Goal: Information Seeking & Learning: Learn about a topic

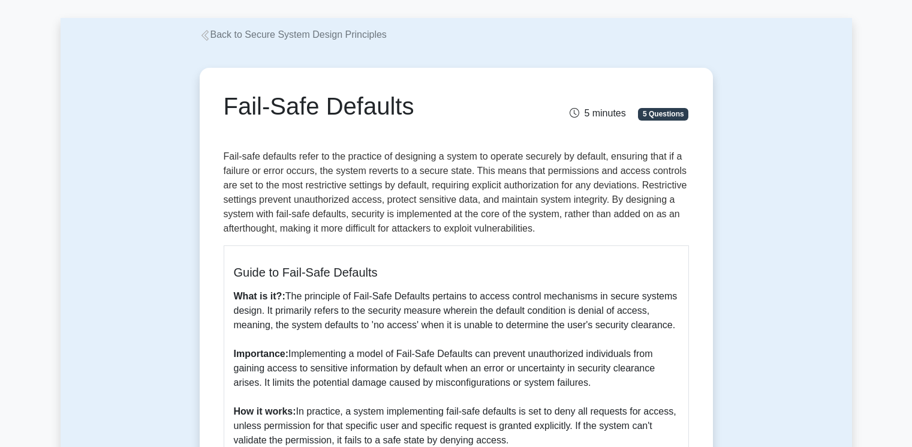
scroll to position [41, 0]
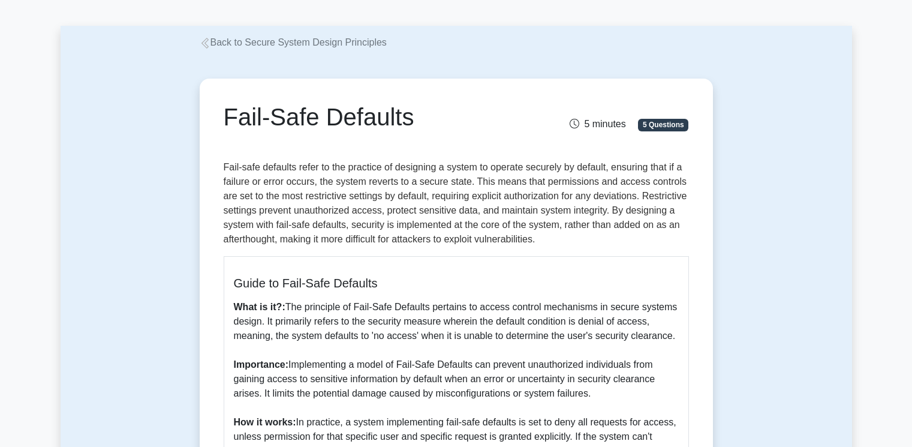
click at [240, 42] on link "Back to Secure System Design Principles" at bounding box center [293, 42] width 187 height 10
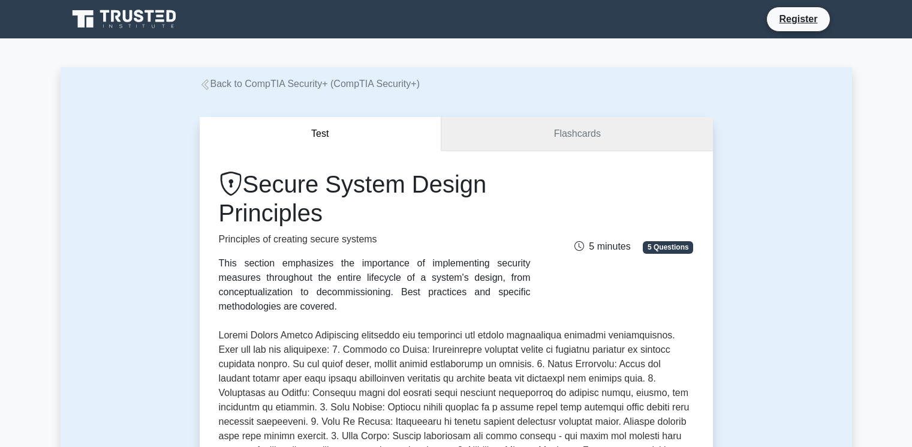
click at [551, 126] on link "Flashcards" at bounding box center [576, 134] width 271 height 34
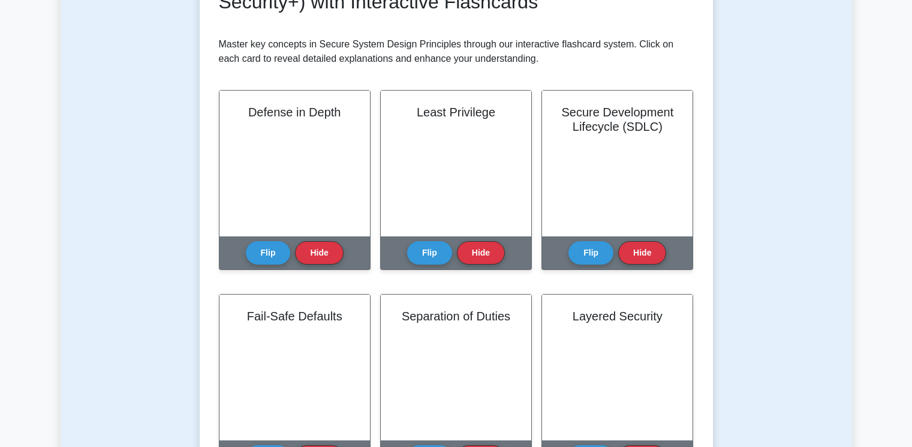
scroll to position [263, 0]
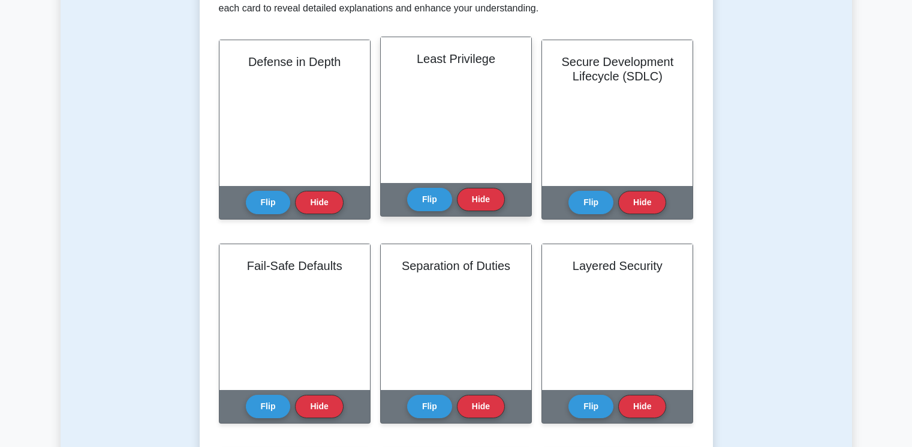
click at [495, 110] on div "Least Privilege" at bounding box center [456, 110] width 150 height 146
click at [431, 200] on button "Flip" at bounding box center [429, 198] width 45 height 23
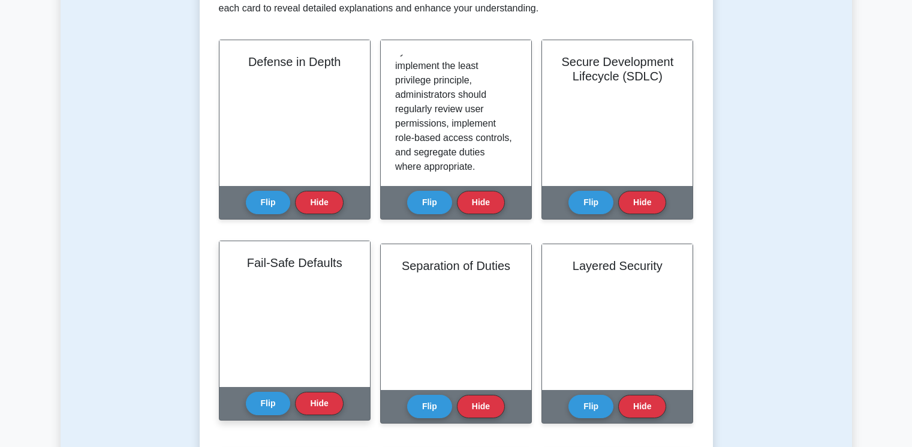
scroll to position [85, 0]
click at [264, 411] on button "Flip" at bounding box center [268, 402] width 45 height 23
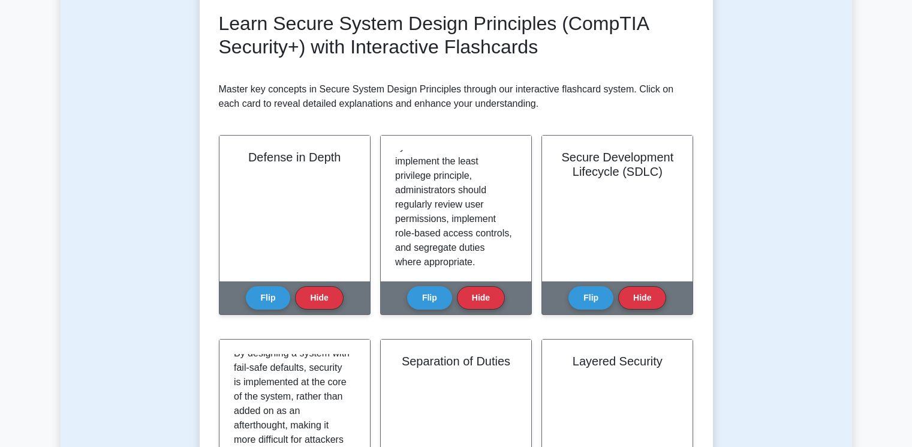
scroll to position [162, 0]
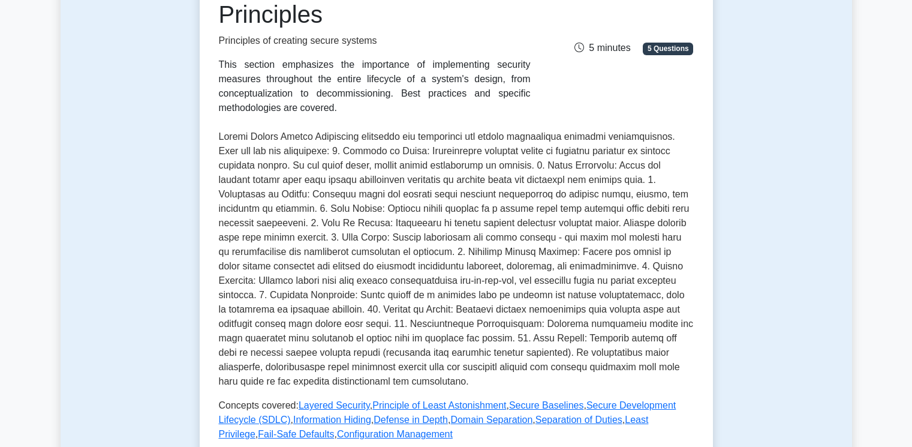
scroll to position [197, 0]
